Goal: Transaction & Acquisition: Obtain resource

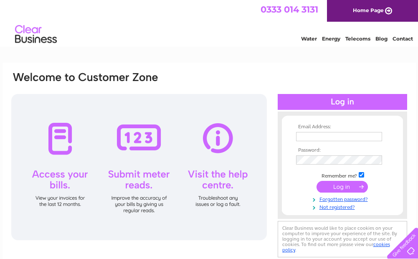
type input "cbu@shap.org.uk"
click at [341, 186] on input "submit" at bounding box center [341, 187] width 51 height 12
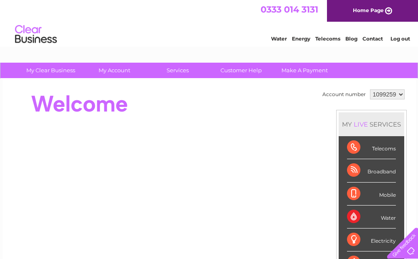
click at [399, 97] on select "1099259 1099305 1099564" at bounding box center [387, 94] width 35 height 10
select select "1099305"
click at [370, 89] on select "1099259 1099305 1099564" at bounding box center [387, 94] width 35 height 10
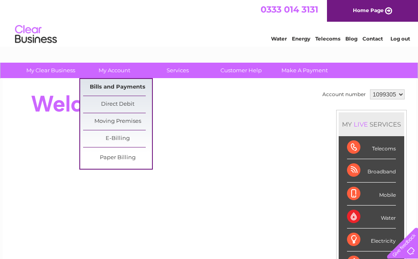
click at [117, 82] on link "Bills and Payments" at bounding box center [117, 87] width 69 height 17
click at [102, 88] on link "Bills and Payments" at bounding box center [117, 87] width 69 height 17
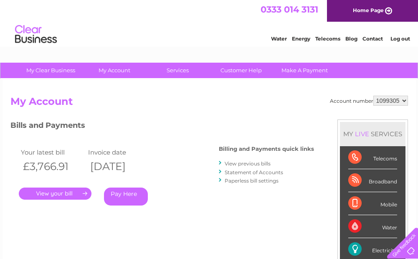
click at [70, 194] on link "." at bounding box center [55, 193] width 73 height 12
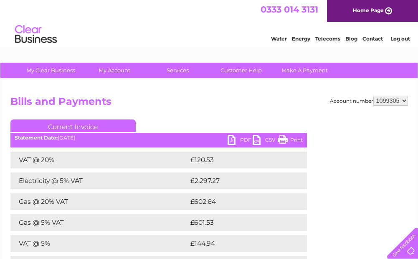
click at [232, 142] on link "PDF" at bounding box center [239, 141] width 25 height 12
